Goal: Find specific fact: Find specific fact

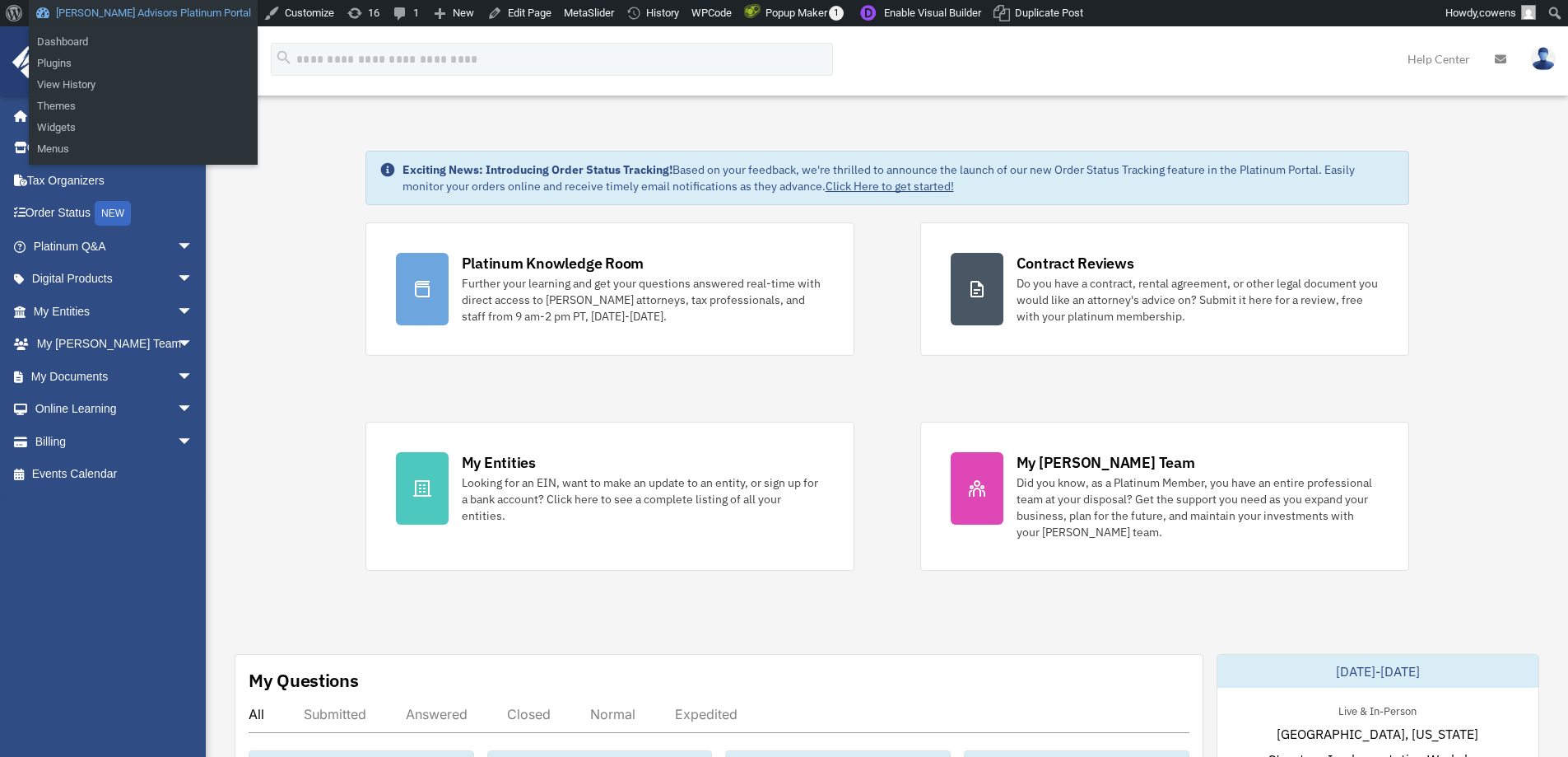
click at [121, 15] on link "[PERSON_NAME] Advisors Platinum Portal" at bounding box center [143, 13] width 229 height 26
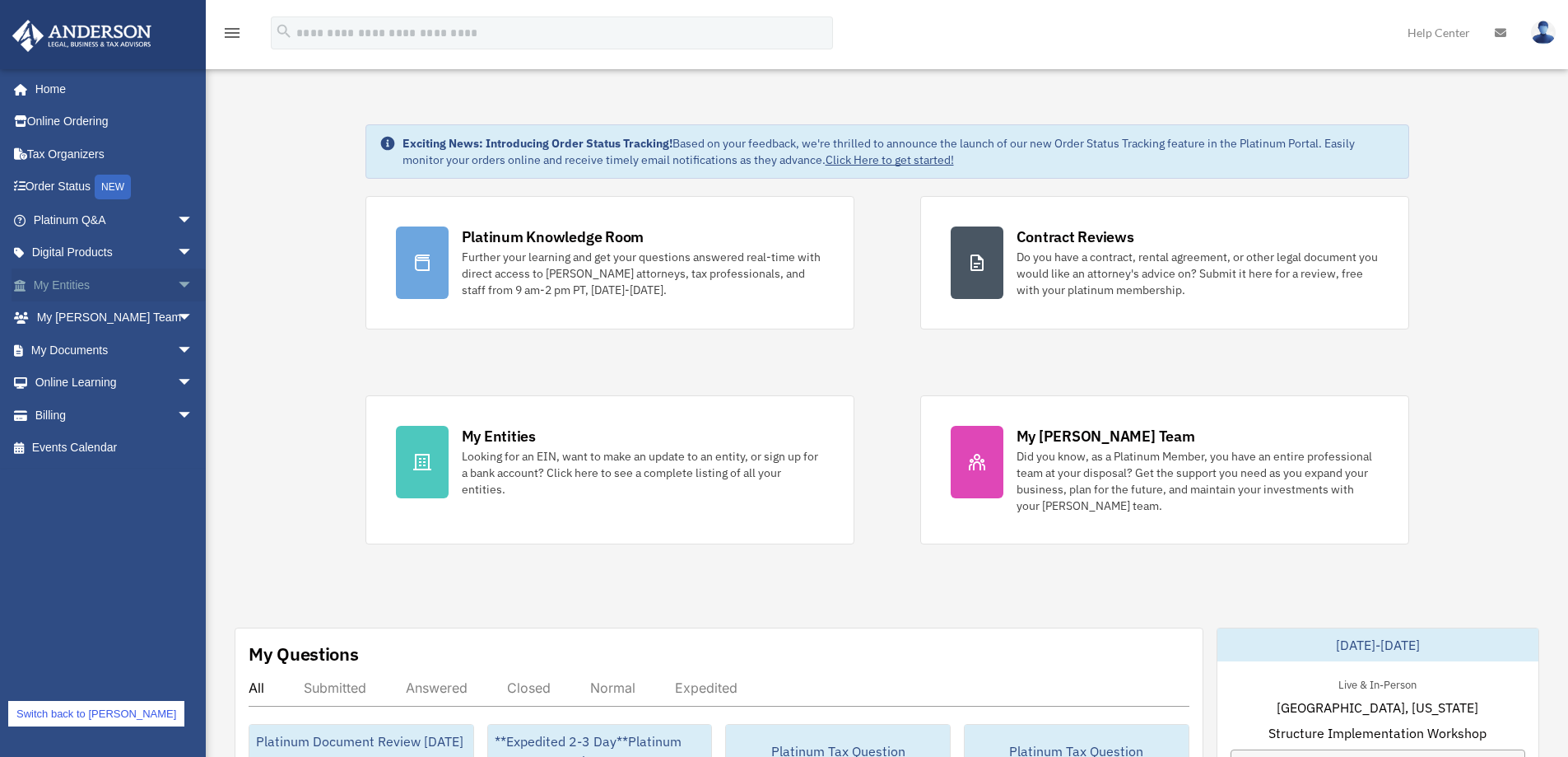
click at [81, 284] on link "My Entities arrow_drop_down" at bounding box center [114, 285] width 207 height 33
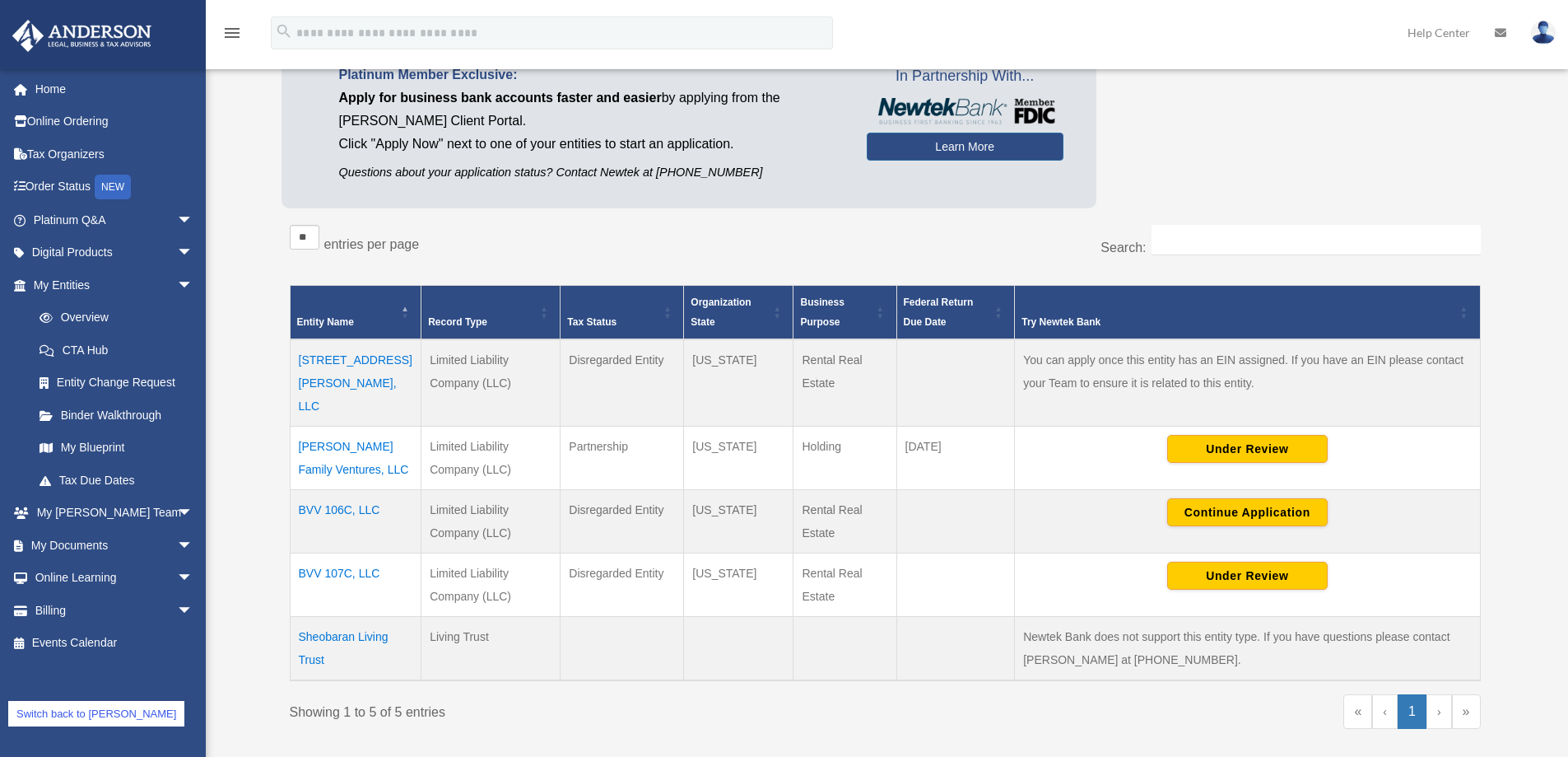
scroll to position [165, 0]
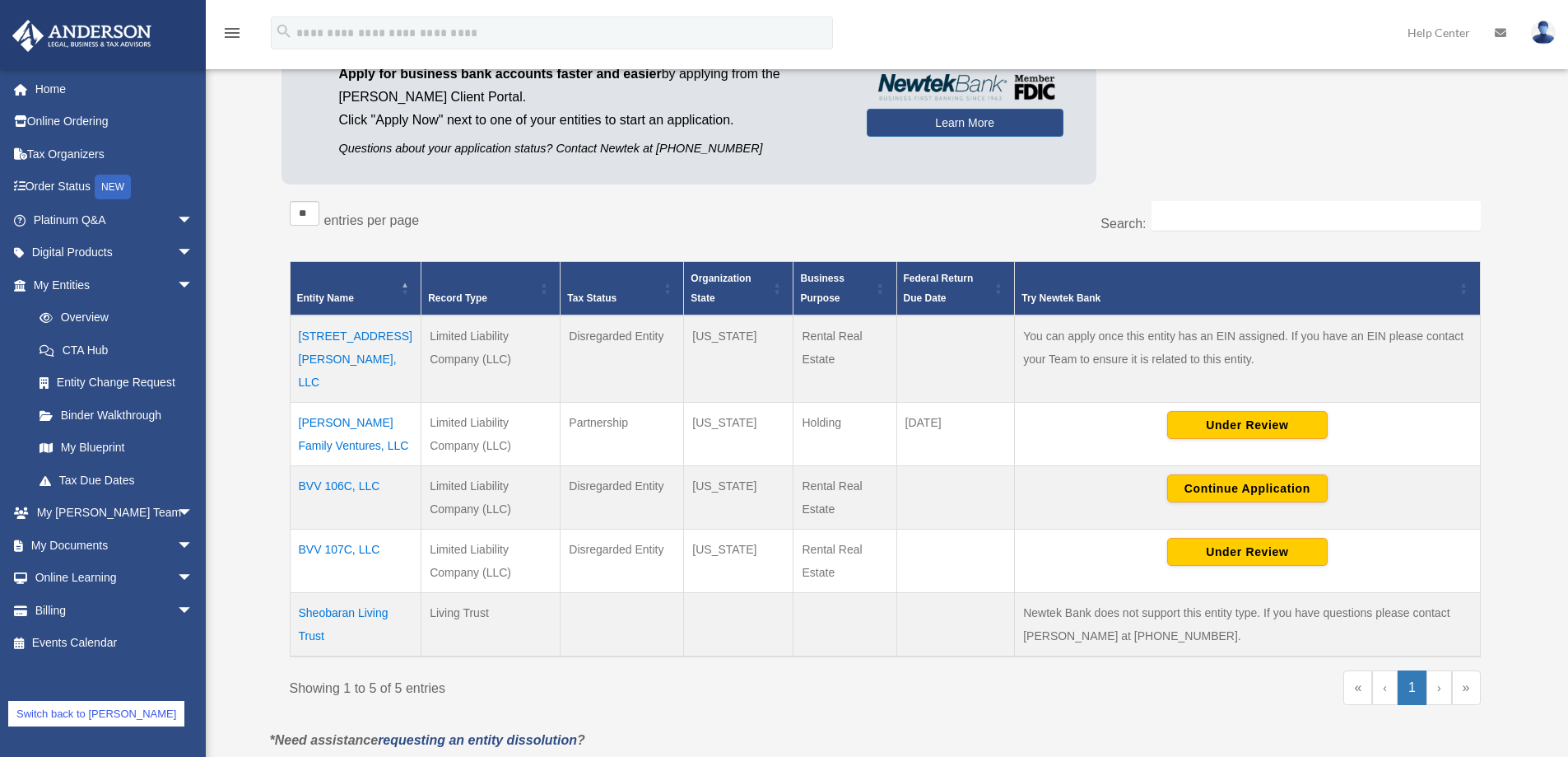
click at [368, 467] on td "BVV 106C, LLC" at bounding box center [355, 498] width 132 height 63
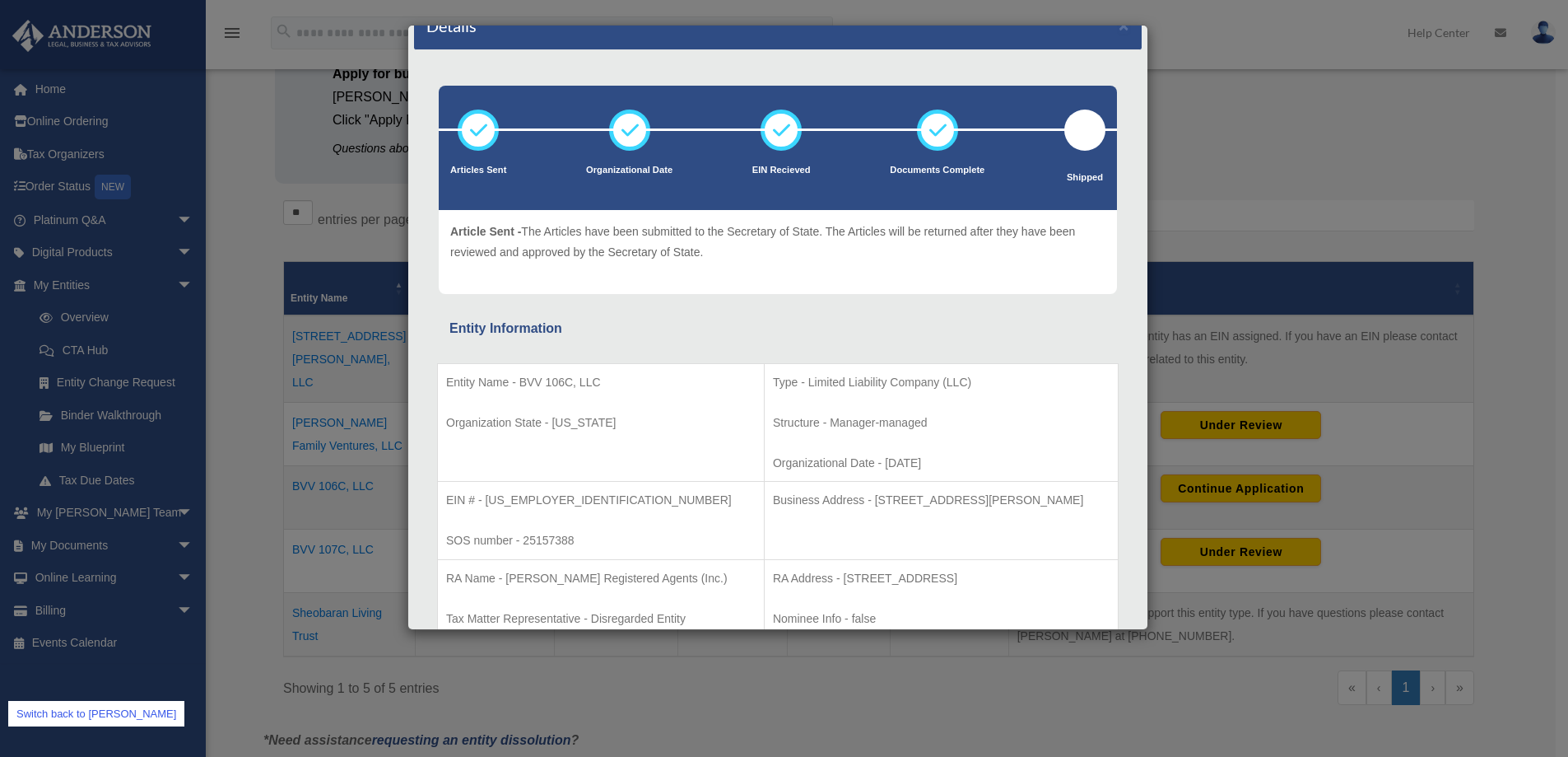
scroll to position [82, 0]
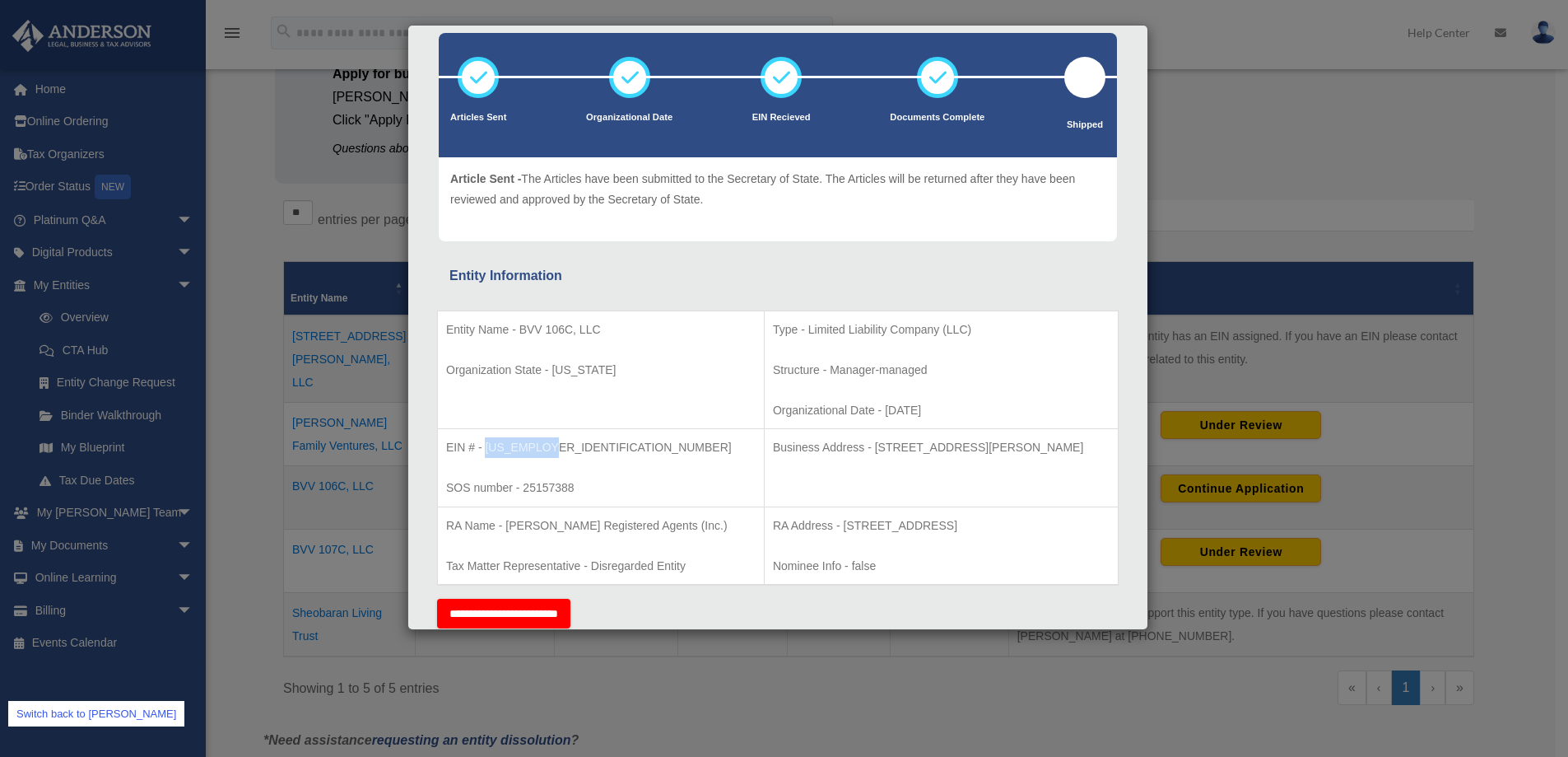
drag, startPoint x: 486, startPoint y: 449, endPoint x: 556, endPoint y: 449, distance: 70.0
click at [556, 449] on p "EIN # - [US_EMPLOYER_IDENTIFICATION_NUMBER]" at bounding box center [600, 448] width 309 height 21
